Goal: Check status

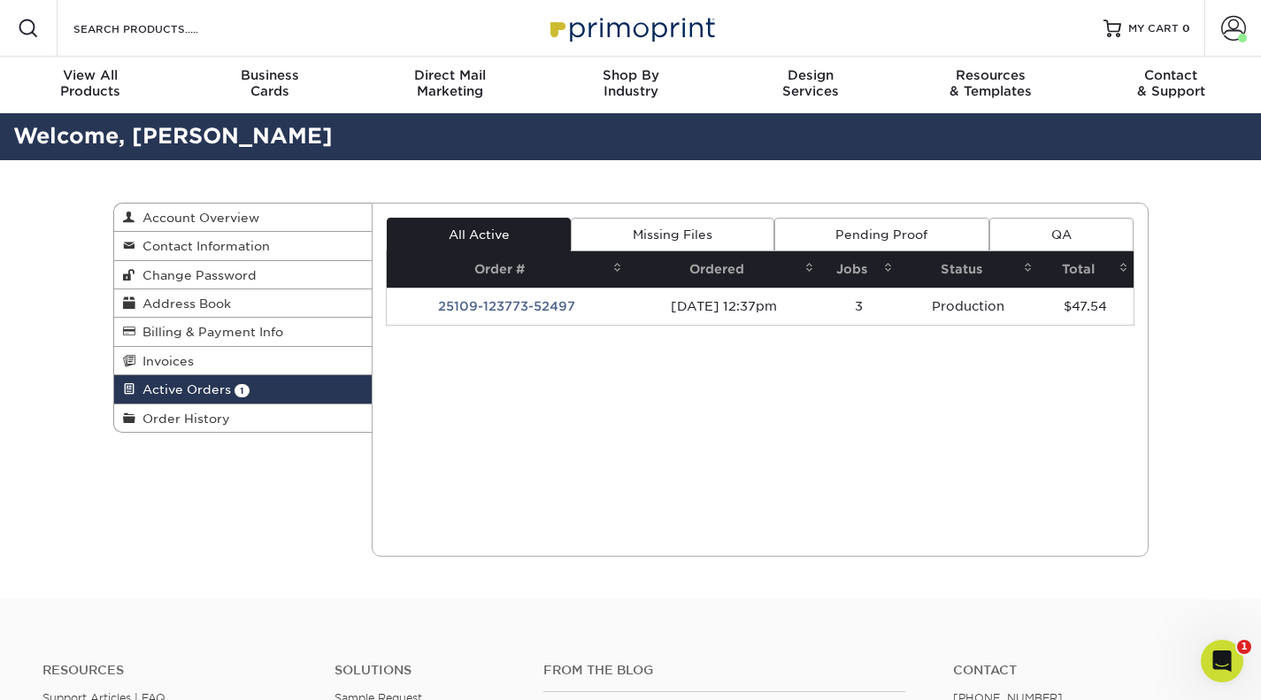
click at [524, 300] on td "25109-123773-52497" at bounding box center [507, 306] width 241 height 37
click at [485, 295] on td "25109-123773-52497" at bounding box center [507, 306] width 241 height 37
click at [557, 303] on td "25109-123773-52497" at bounding box center [507, 306] width 241 height 37
